Goal: Information Seeking & Learning: Understand process/instructions

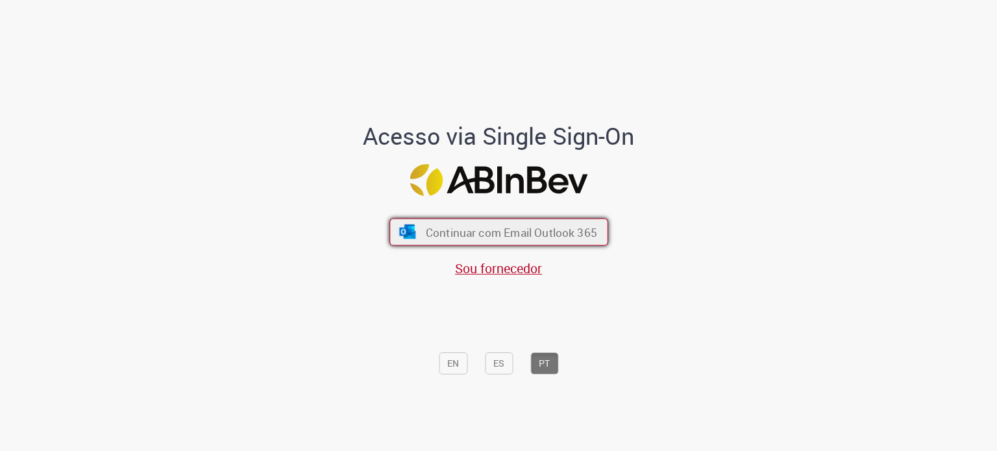
click at [510, 241] on button "Continuar com Email Outlook 365" at bounding box center [499, 232] width 219 height 27
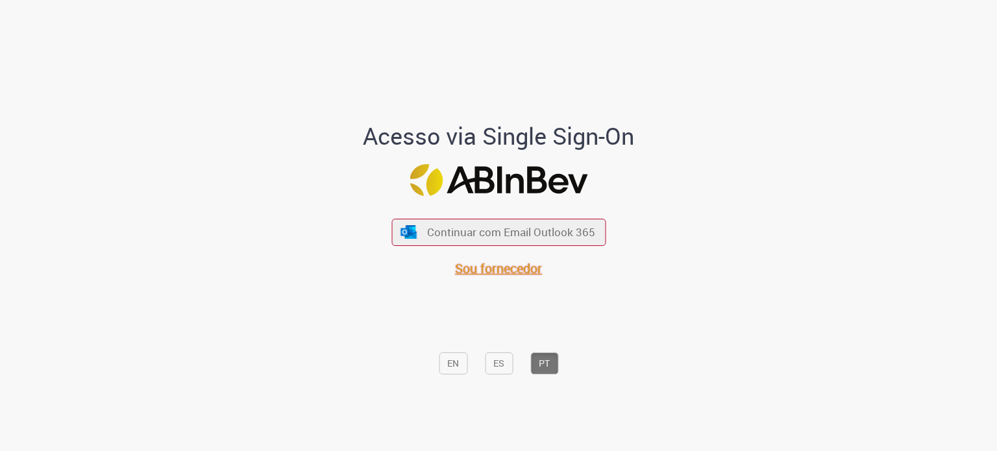
click at [477, 272] on span "Sou fornecedor" at bounding box center [498, 269] width 87 height 18
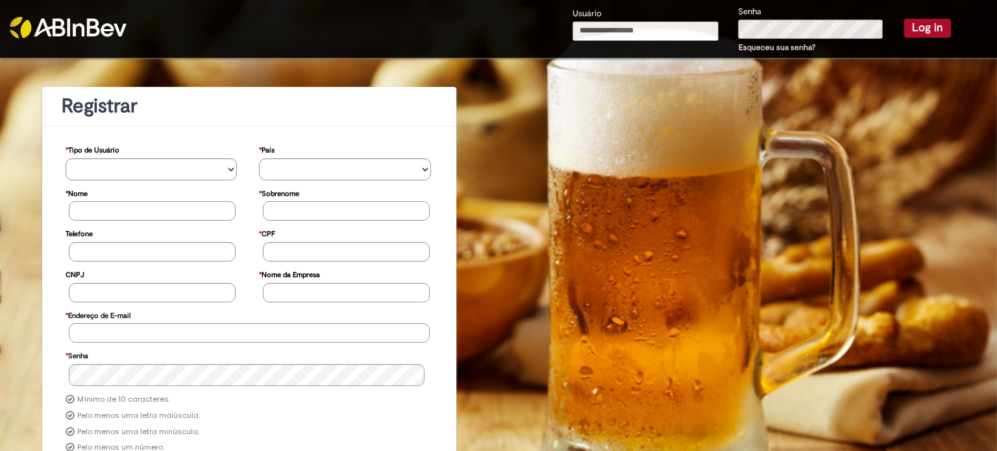
paste input "**********"
type input "**********"
click at [913, 28] on button "Log in" at bounding box center [927, 28] width 47 height 18
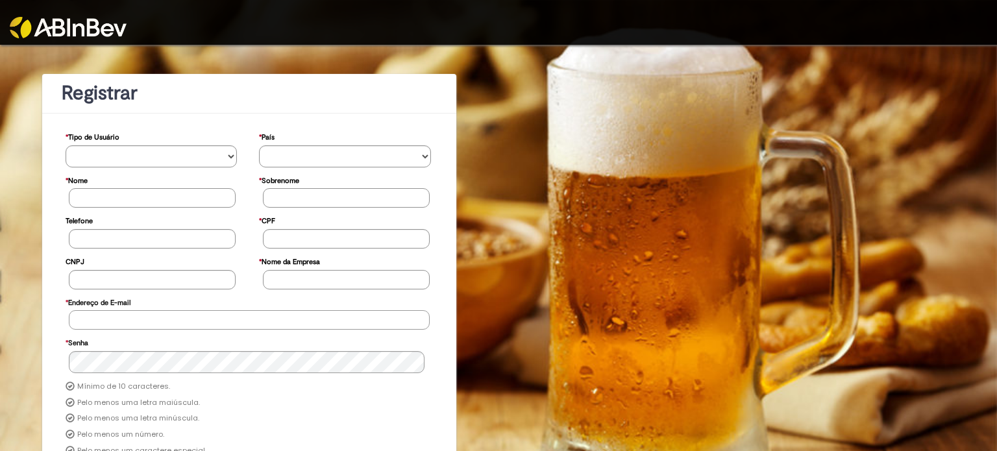
type input "**********"
click at [46, 25] on img at bounding box center [68, 27] width 117 height 21
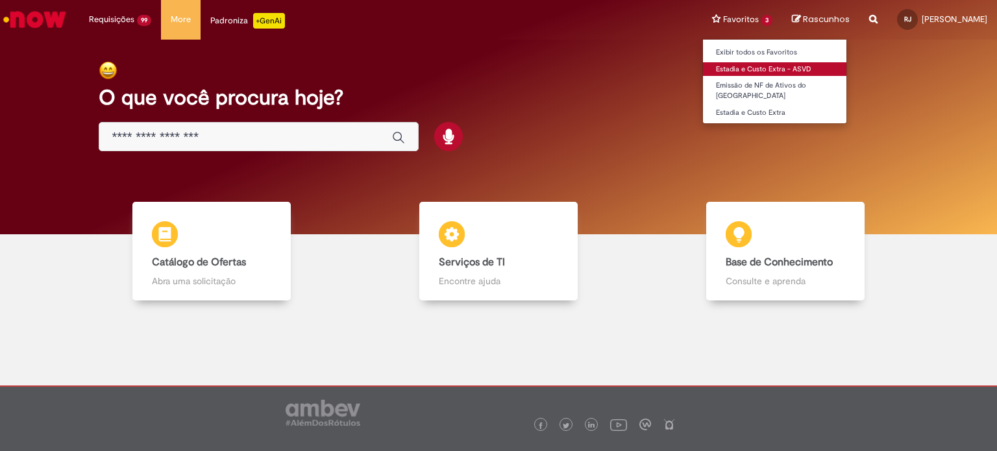
click at [773, 72] on link "Estadia e Custo Extra - ASVD" at bounding box center [774, 69] width 143 height 14
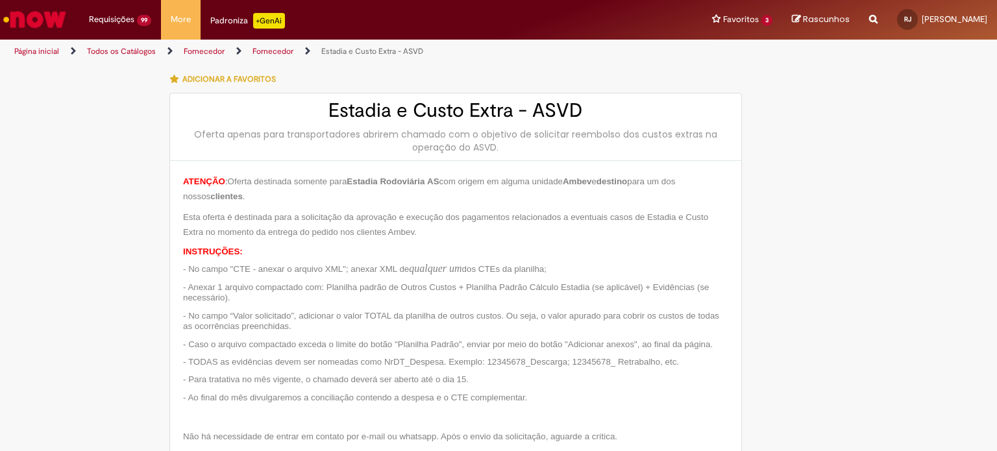
type input "**********"
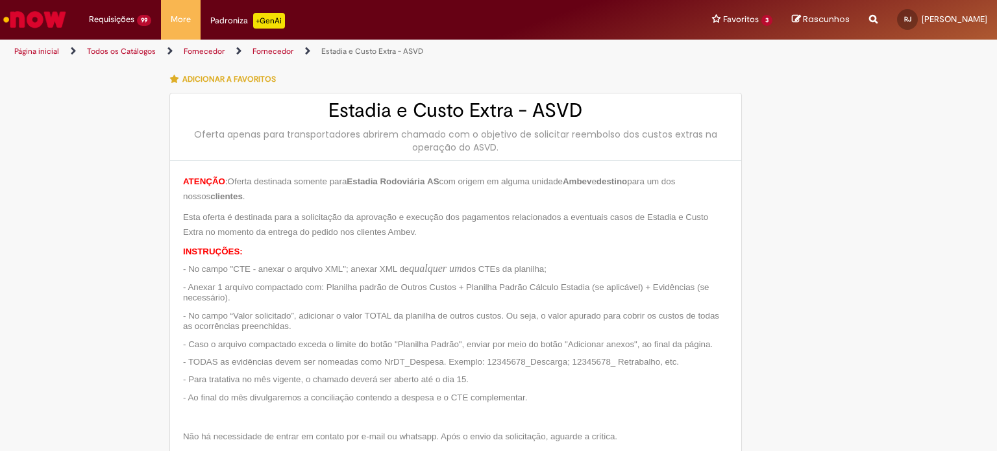
type input "**********"
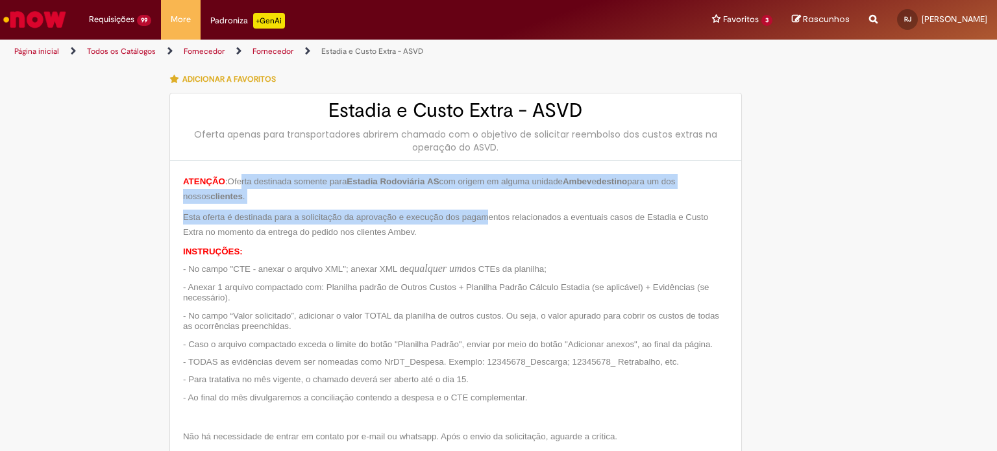
drag, startPoint x: 244, startPoint y: 173, endPoint x: 527, endPoint y: 205, distance: 284.8
click at [520, 204] on div "ATENÇÃO : Oferta destinada somente para Estadia Rodoviária AS com origem em alg…" at bounding box center [455, 326] width 545 height 304
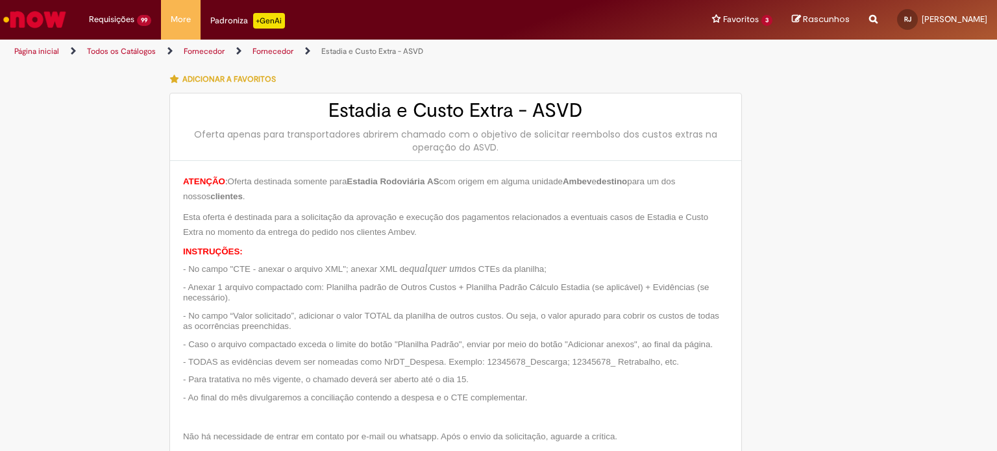
click at [578, 207] on div "ATENÇÃO : Oferta destinada somente para Estadia Rodoviária AS com origem em alg…" at bounding box center [455, 326] width 545 height 304
click at [34, 20] on img "Ir para a Homepage" at bounding box center [34, 19] width 67 height 26
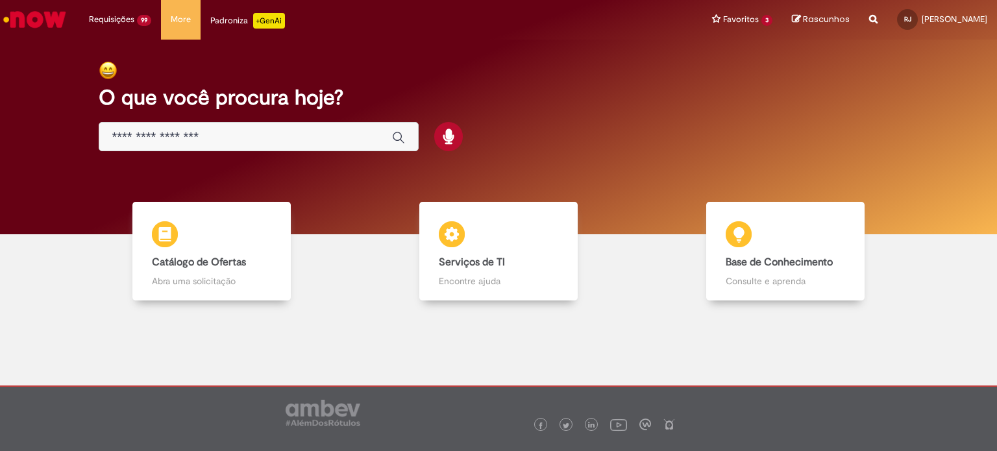
click at [21, 25] on img "Ir para a Homepage" at bounding box center [34, 19] width 67 height 26
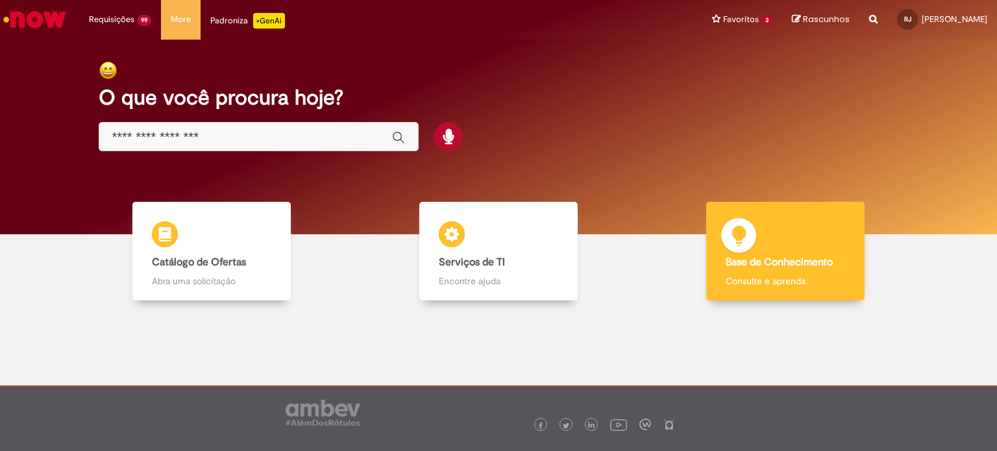
click at [802, 287] on p "Consulte e aprenda" at bounding box center [785, 281] width 119 height 13
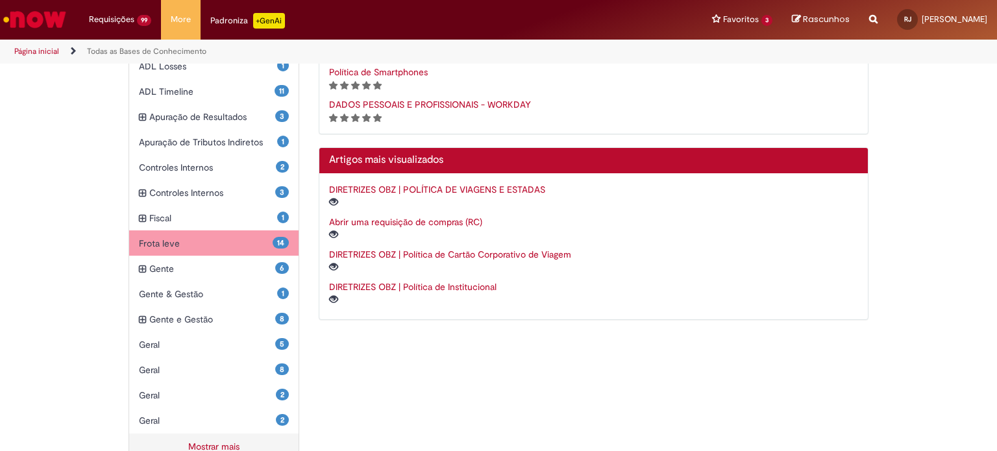
scroll to position [361, 0]
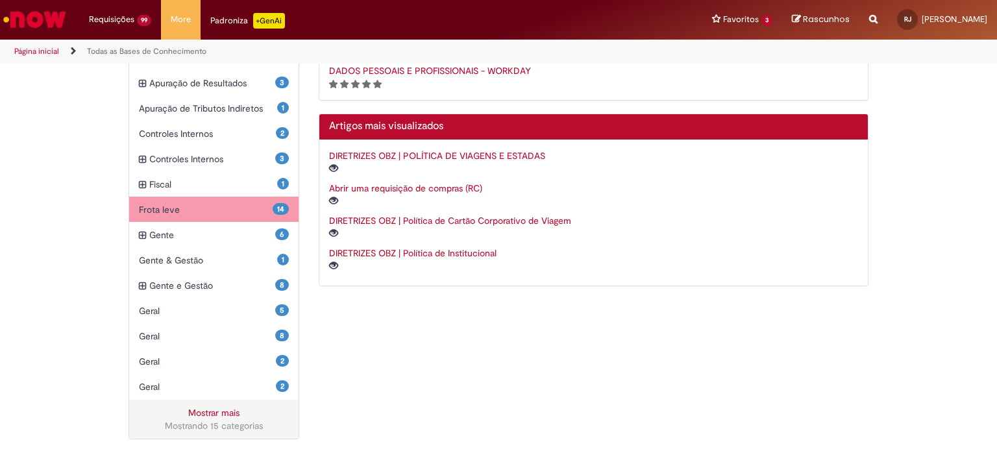
click at [230, 214] on span "Frota leve Itens" at bounding box center [206, 209] width 134 height 13
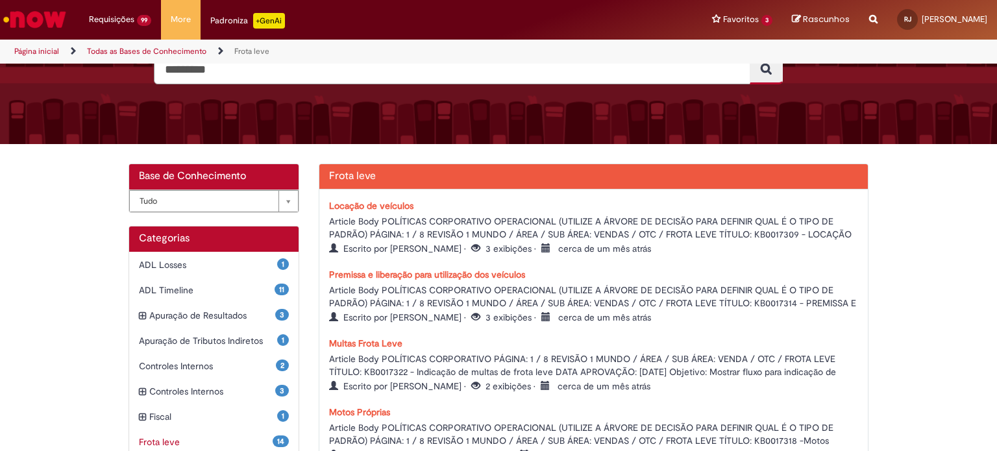
scroll to position [146, 0]
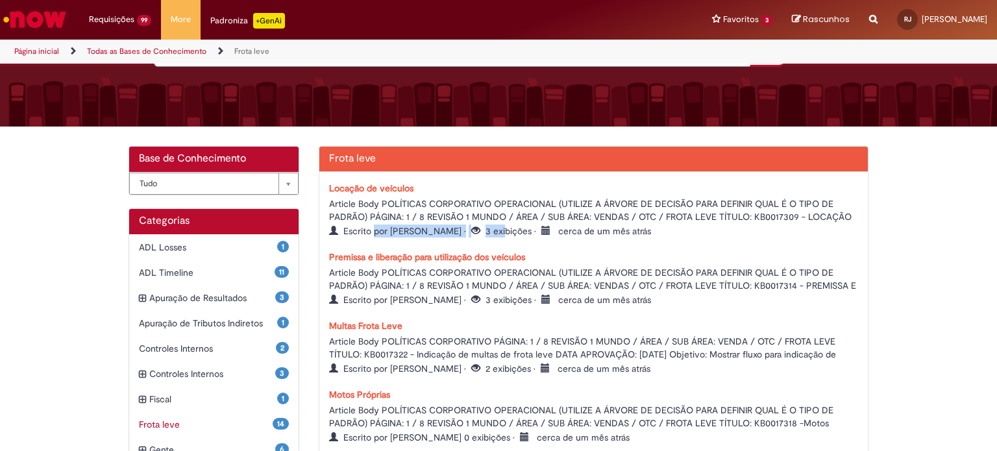
drag, startPoint x: 367, startPoint y: 231, endPoint x: 478, endPoint y: 231, distance: 111.0
click at [478, 231] on span "Escrito por [PERSON_NAME] • 3 exibições • cerca de um mês atrás" at bounding box center [490, 231] width 322 height 12
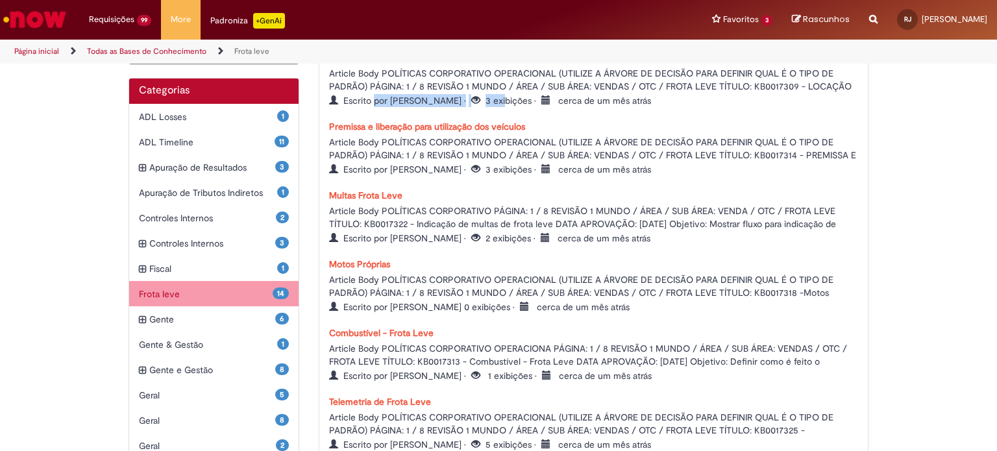
scroll to position [276, 0]
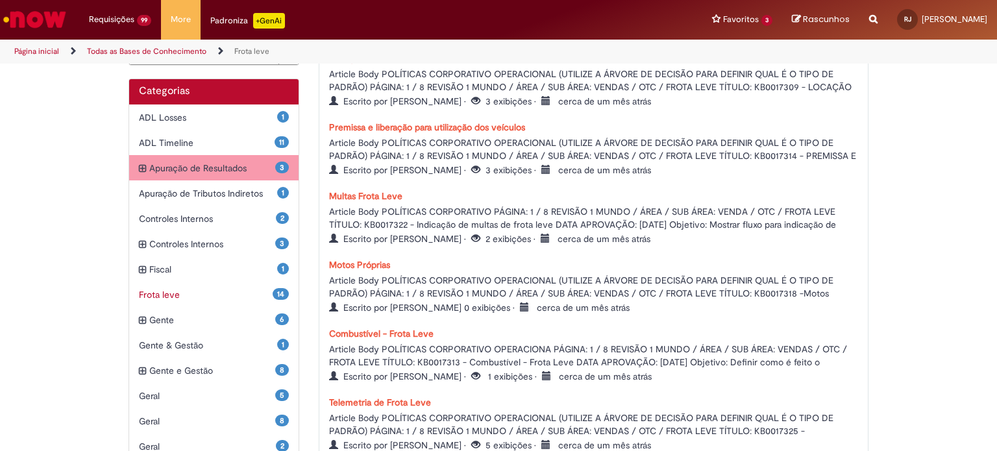
click at [197, 171] on span "Apuração de Resultados Itens" at bounding box center [212, 168] width 126 height 13
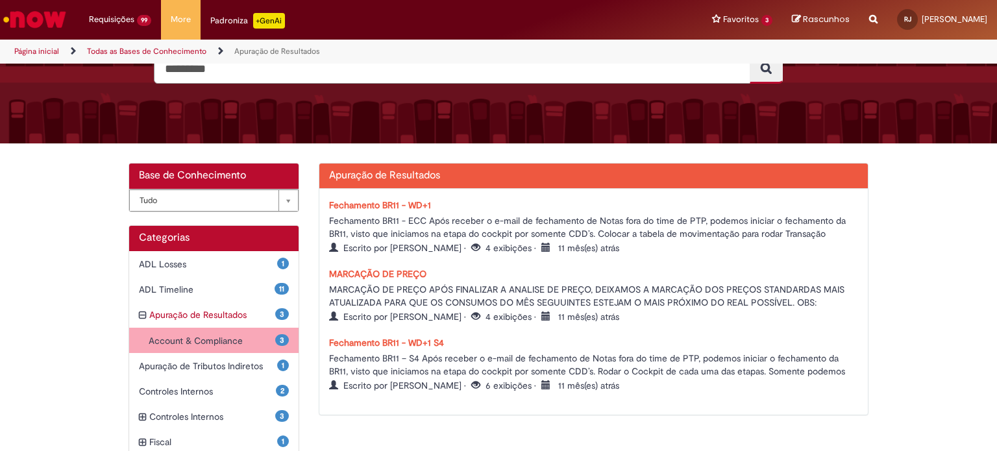
scroll to position [127, 0]
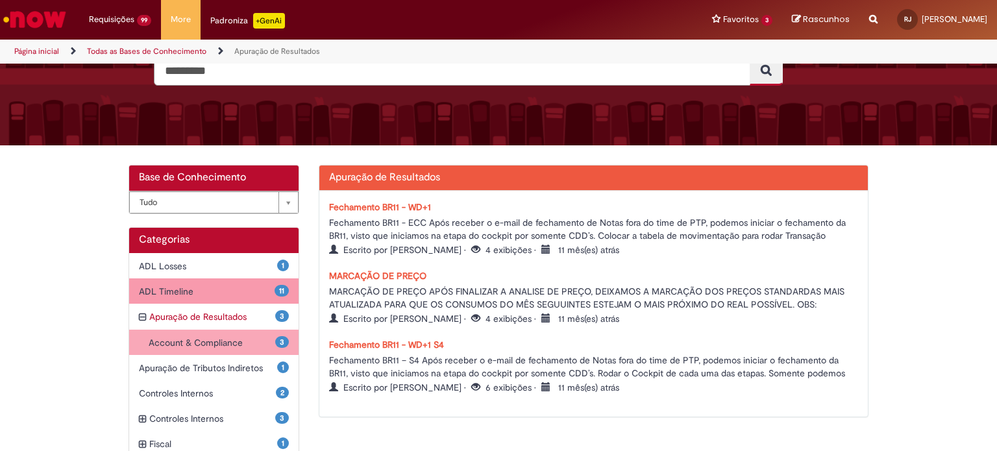
click at [208, 295] on span "ADL Timeline Itens" at bounding box center [207, 291] width 136 height 13
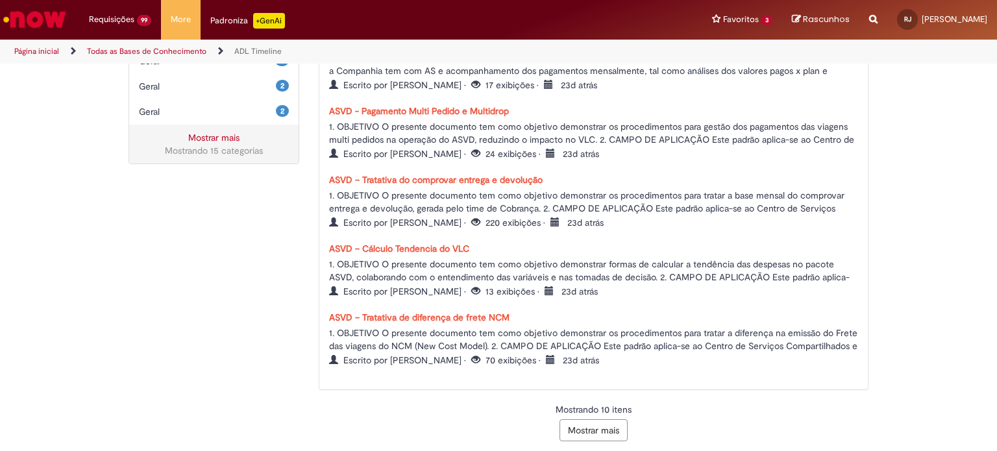
scroll to position [638, 0]
click at [604, 427] on button "Mostrar mais" at bounding box center [594, 428] width 68 height 22
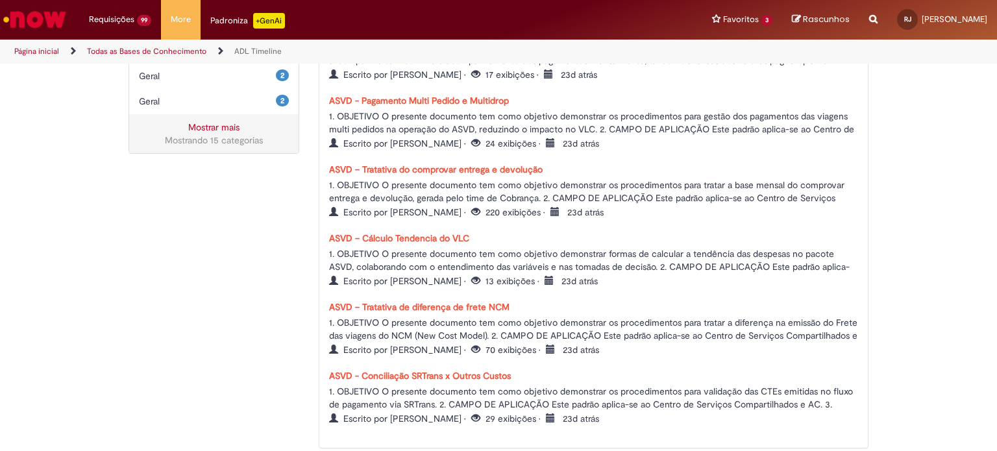
scroll to position [656, 0]
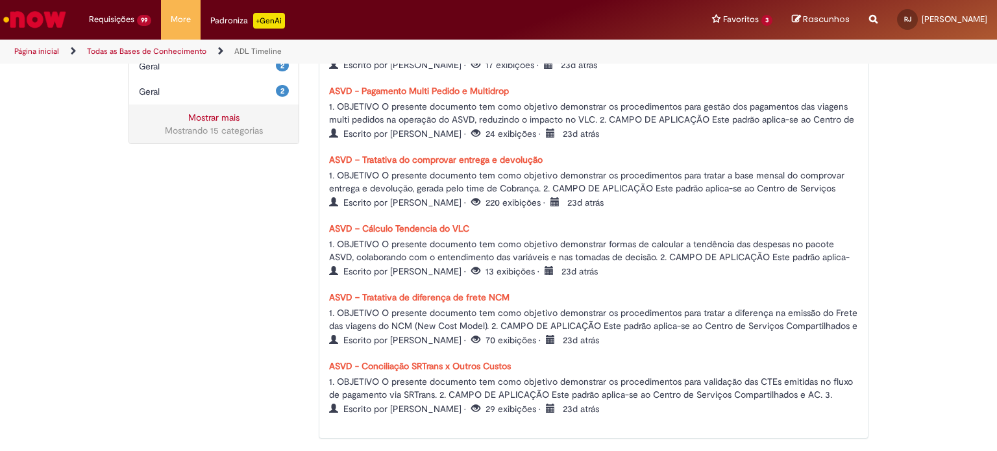
click at [467, 363] on link "ASVD - Conciliação SRTrans x Outros Custos" at bounding box center [420, 366] width 182 height 12
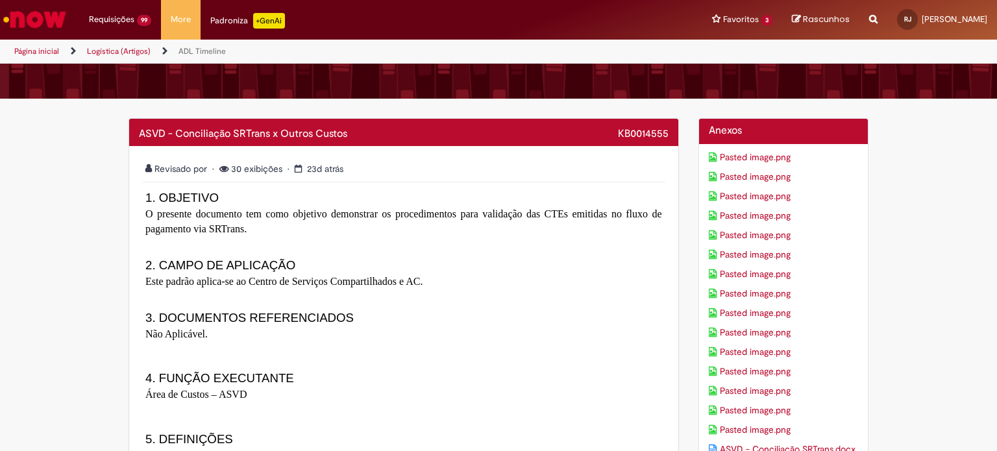
scroll to position [177, 0]
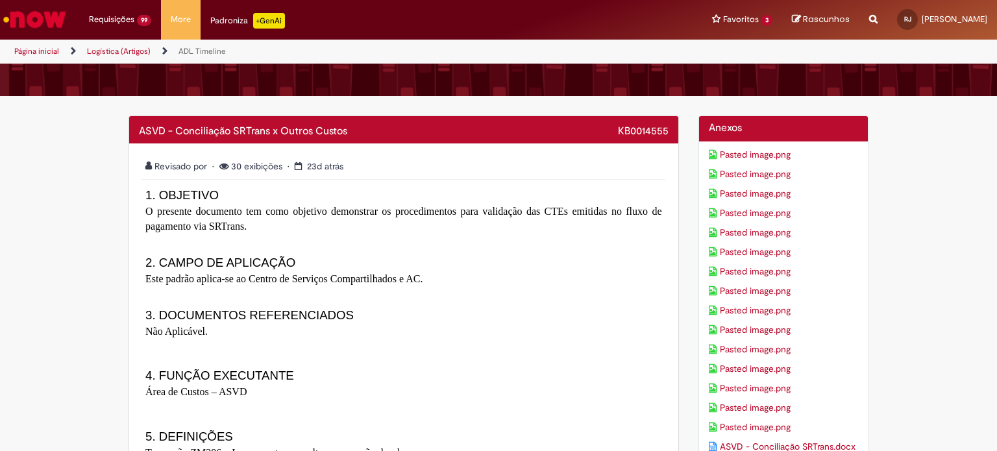
drag, startPoint x: 153, startPoint y: 212, endPoint x: 164, endPoint y: 219, distance: 13.1
click at [158, 215] on span "O presente documento tem como objetivo demonstrar os procedimentos para validaç…" at bounding box center [403, 219] width 517 height 26
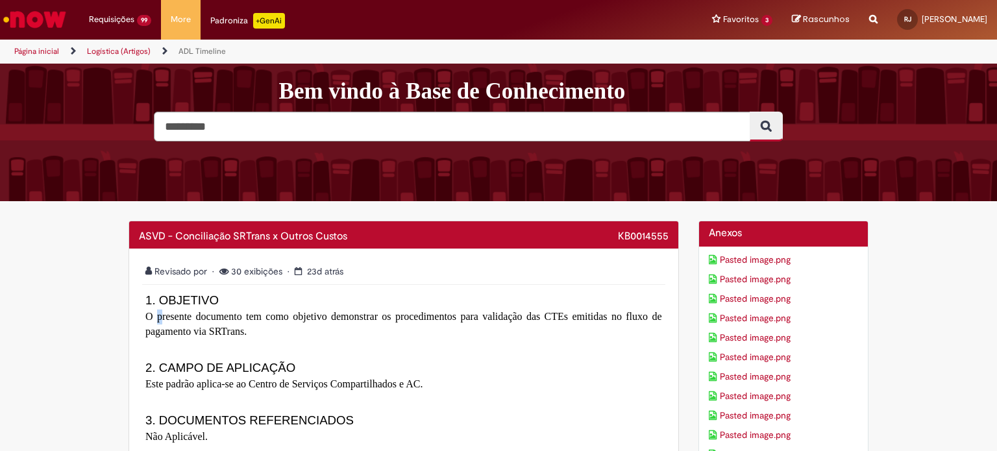
scroll to position [0, 0]
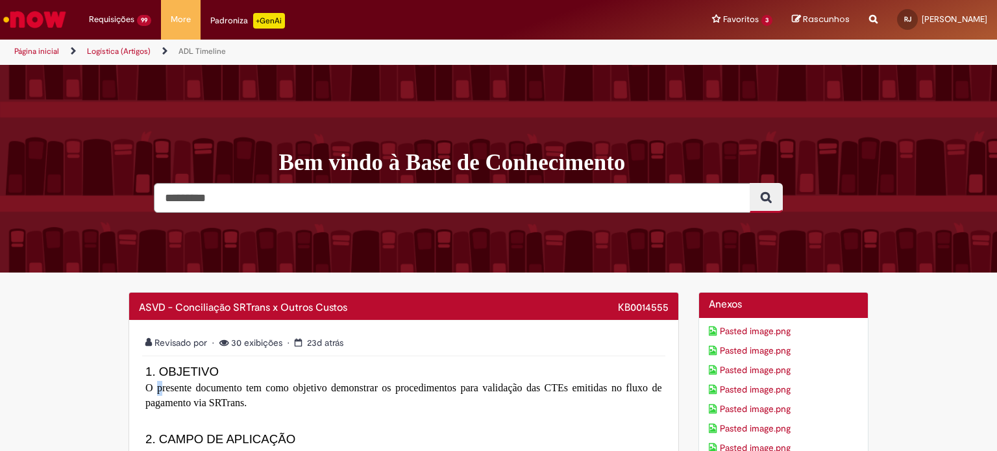
click at [750, 332] on link "Pasted image.png" at bounding box center [784, 331] width 150 height 13
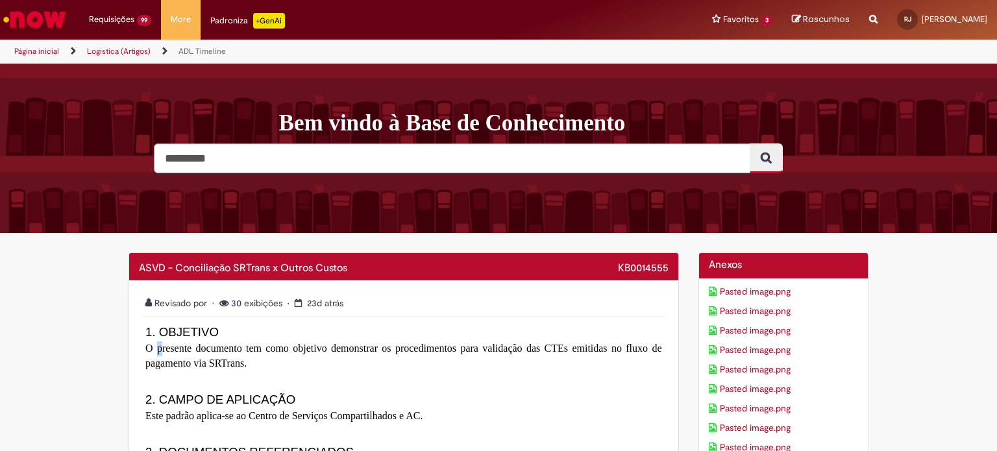
scroll to position [325, 0]
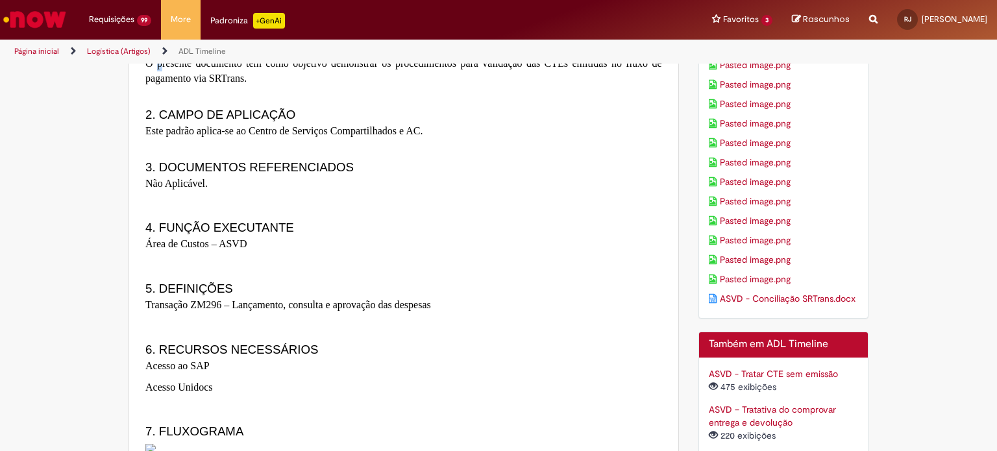
click at [763, 301] on link "ASVD - Conciliação SRTrans.docx" at bounding box center [784, 298] width 150 height 13
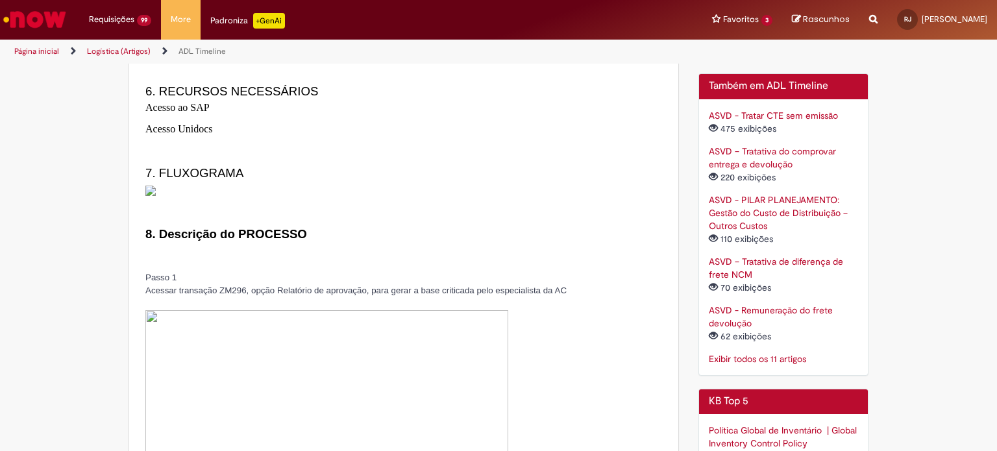
scroll to position [584, 0]
